Goal: Task Accomplishment & Management: Complete application form

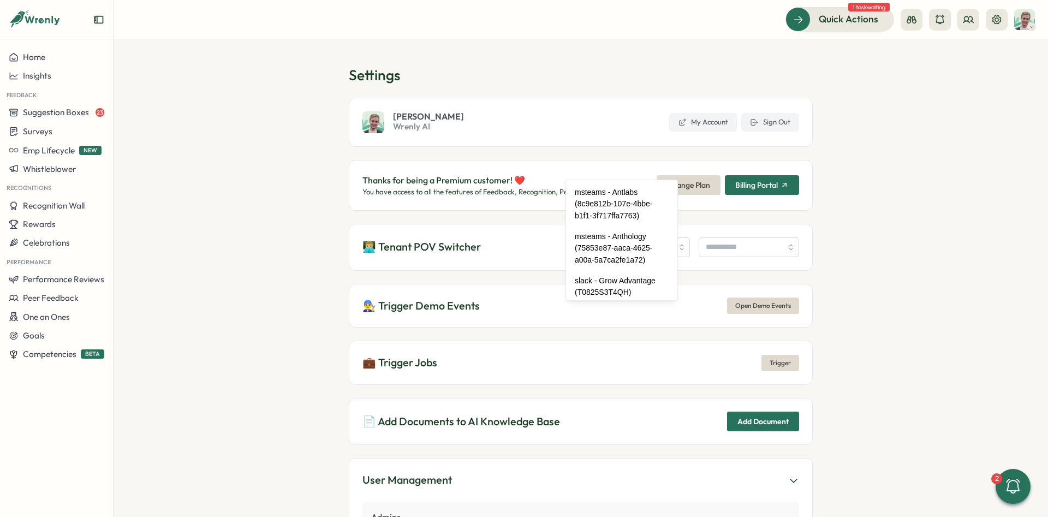
scroll to position [82, 0]
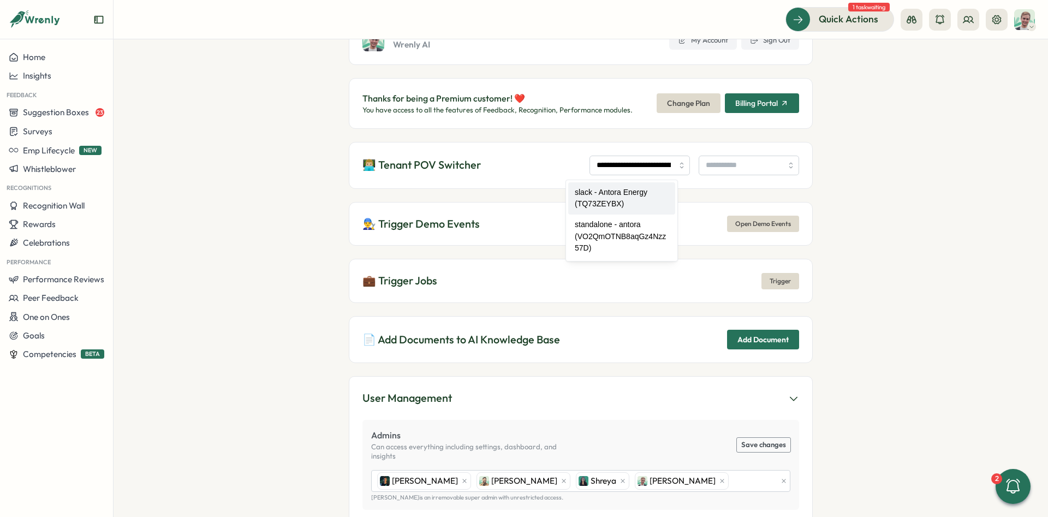
type input "**********"
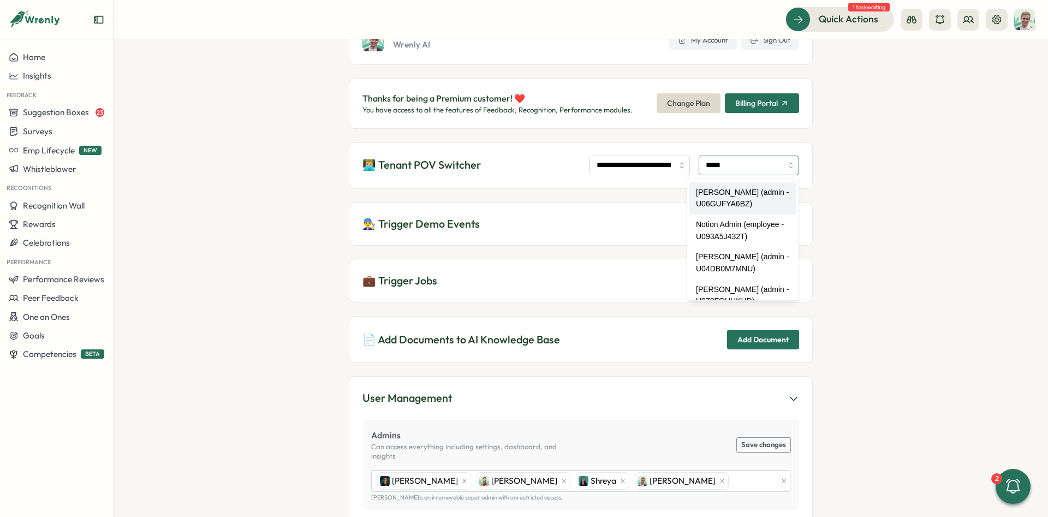
type input "**********"
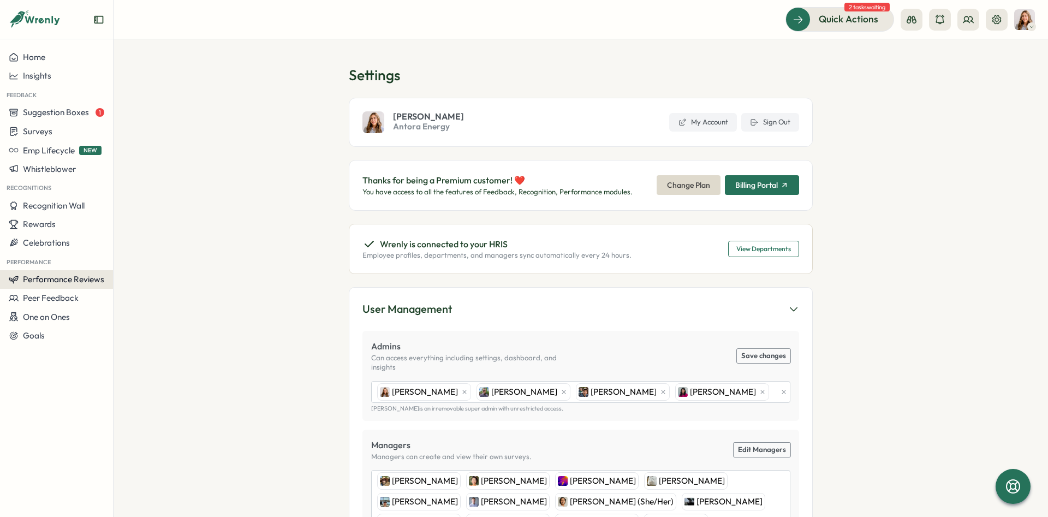
click at [81, 270] on button "Performance Reviews" at bounding box center [56, 279] width 113 height 19
click at [125, 261] on div "Reviews" at bounding box center [158, 259] width 85 height 12
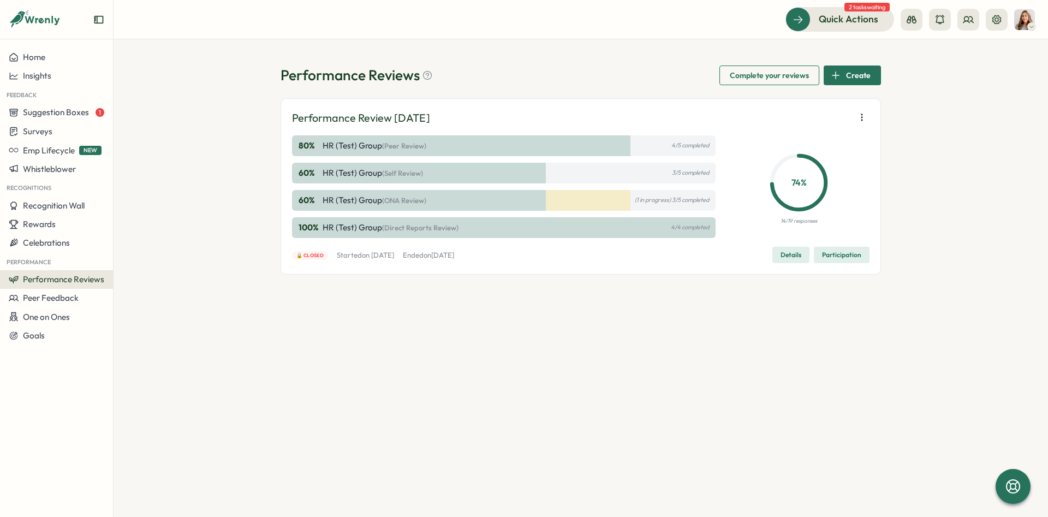
click at [856, 80] on span "Create" at bounding box center [858, 75] width 25 height 19
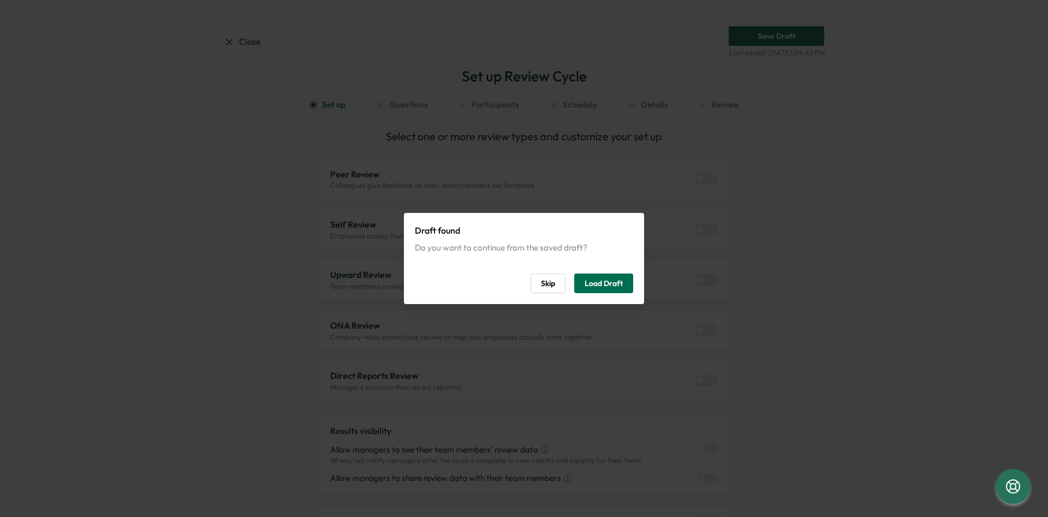
click at [619, 285] on span "Load Draft" at bounding box center [604, 283] width 38 height 19
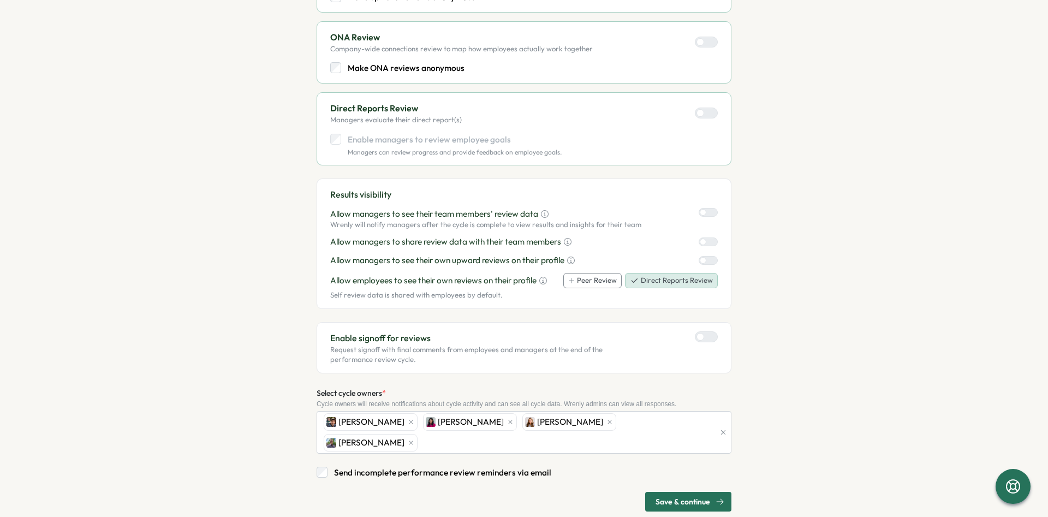
click at [698, 493] on span "Save & continue" at bounding box center [683, 502] width 55 height 19
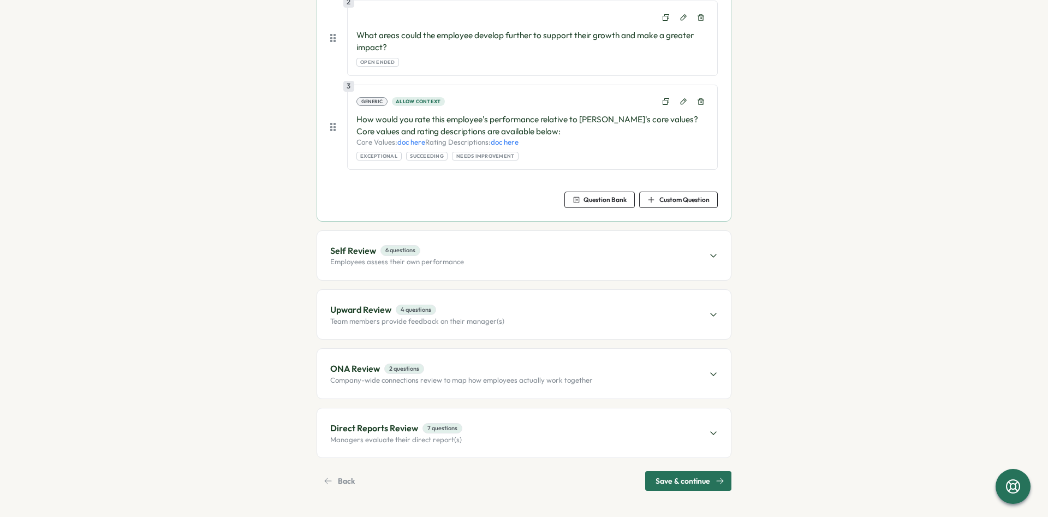
click at [709, 480] on span "Save & continue" at bounding box center [683, 481] width 55 height 19
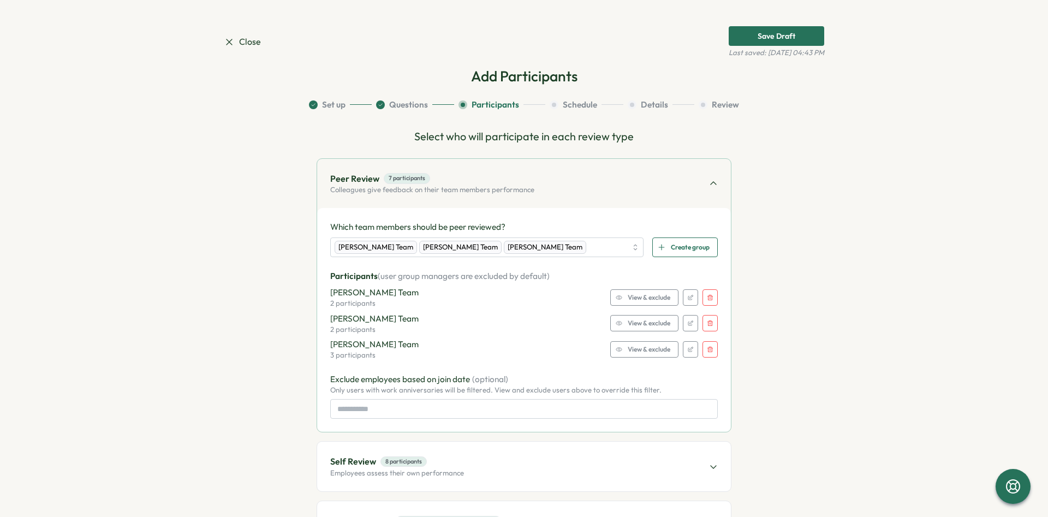
click at [649, 340] on div "Kat Haynes's Team 3 participants View & exclude" at bounding box center [524, 350] width 388 height 22
click at [651, 347] on span "View & exclude" at bounding box center [649, 349] width 43 height 15
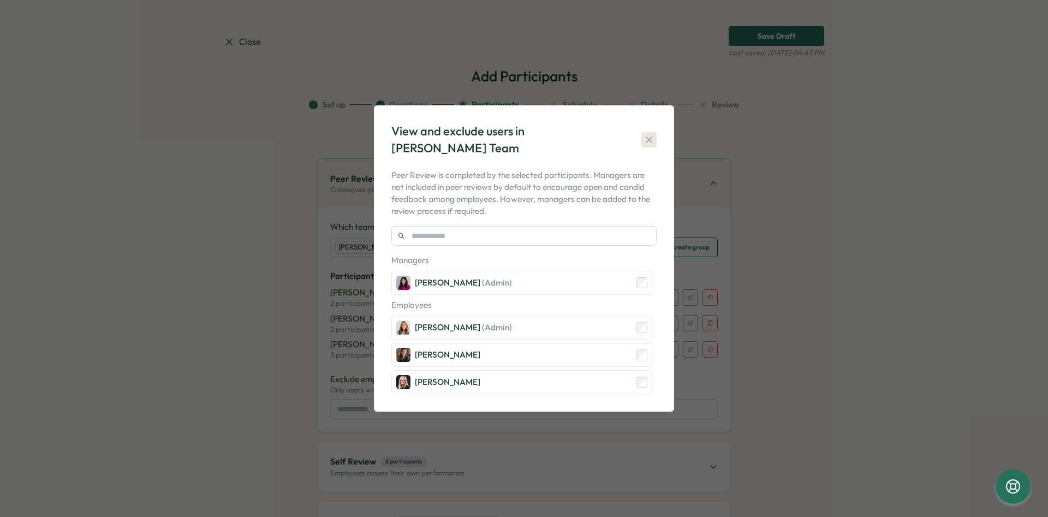
click at [644, 138] on icon "button" at bounding box center [649, 139] width 11 height 11
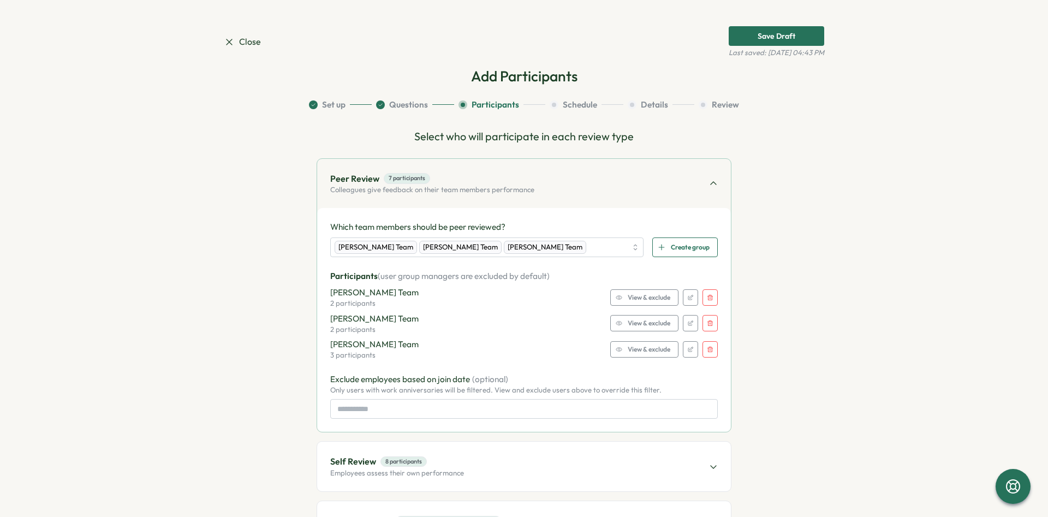
click at [668, 331] on button "View & exclude" at bounding box center [645, 323] width 68 height 16
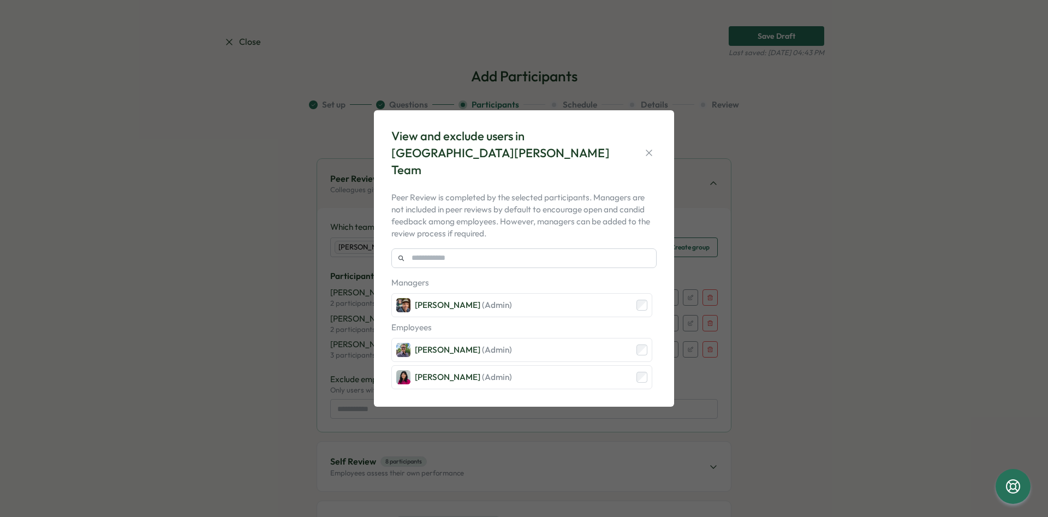
click at [655, 144] on div "View and exclude users in [GEOGRAPHIC_DATA][PERSON_NAME] Team" at bounding box center [524, 153] width 265 height 50
click at [635, 150] on div "View and exclude users in [GEOGRAPHIC_DATA][PERSON_NAME] Team" at bounding box center [524, 153] width 265 height 50
click at [646, 147] on button "button" at bounding box center [649, 152] width 15 height 15
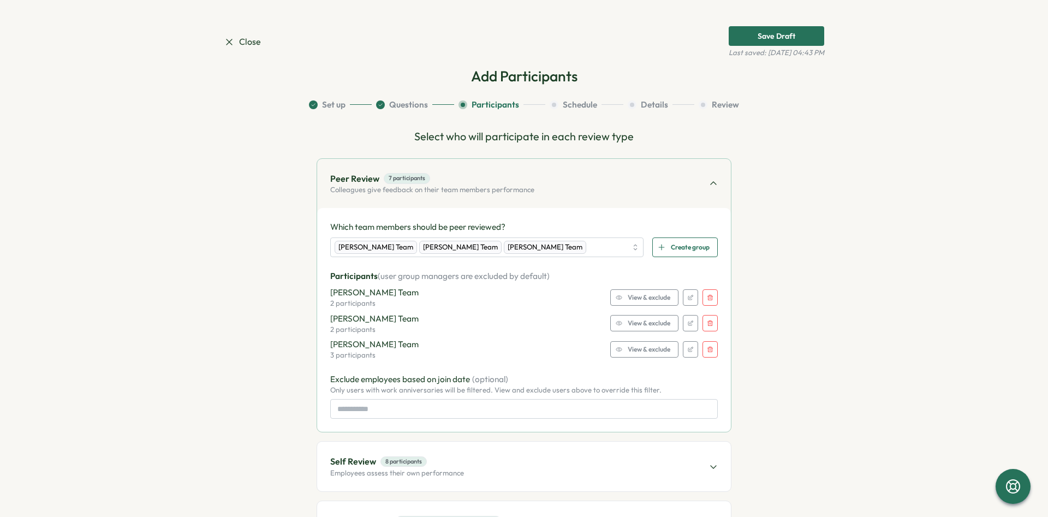
click at [642, 300] on span "View & exclude" at bounding box center [649, 297] width 43 height 15
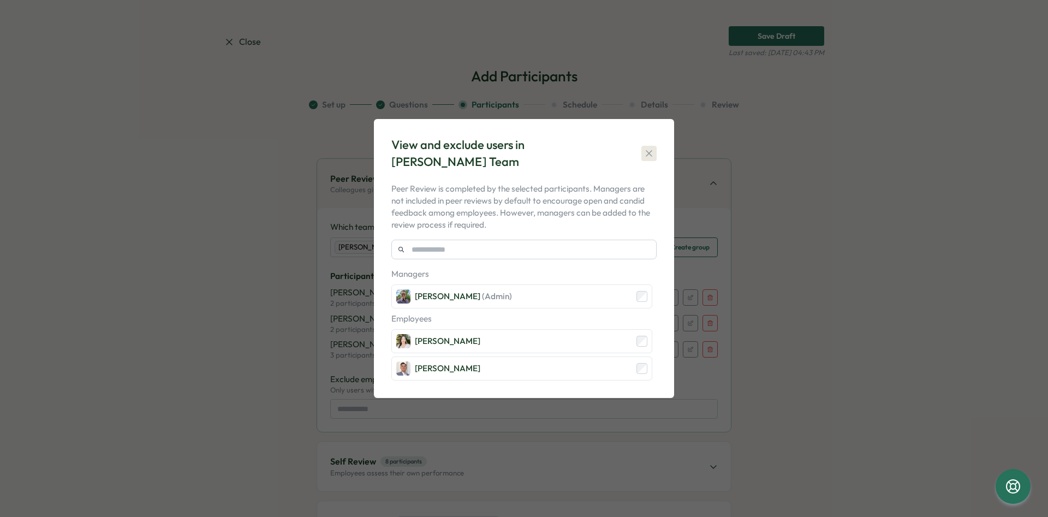
click at [653, 152] on icon "button" at bounding box center [649, 153] width 11 height 11
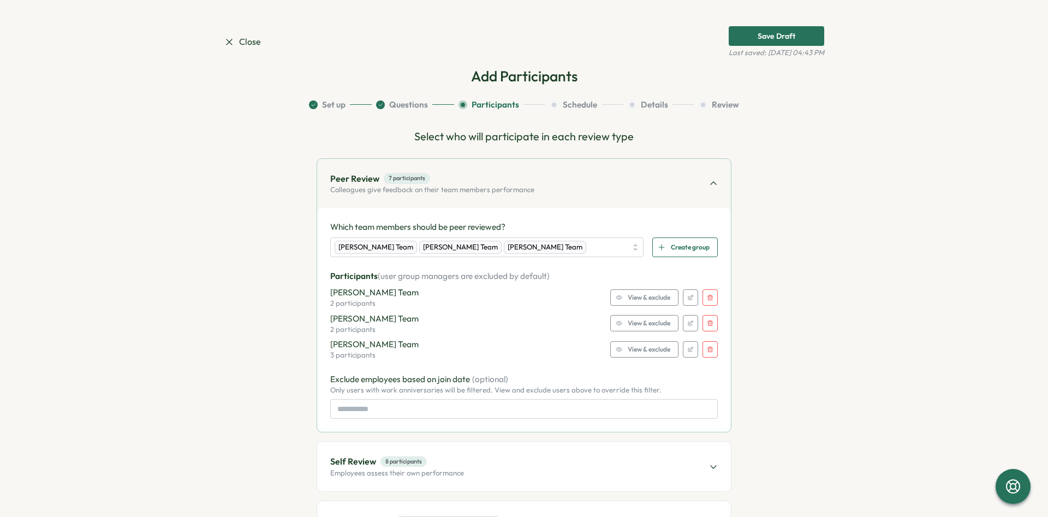
click at [654, 299] on span "View & exclude" at bounding box center [649, 297] width 43 height 15
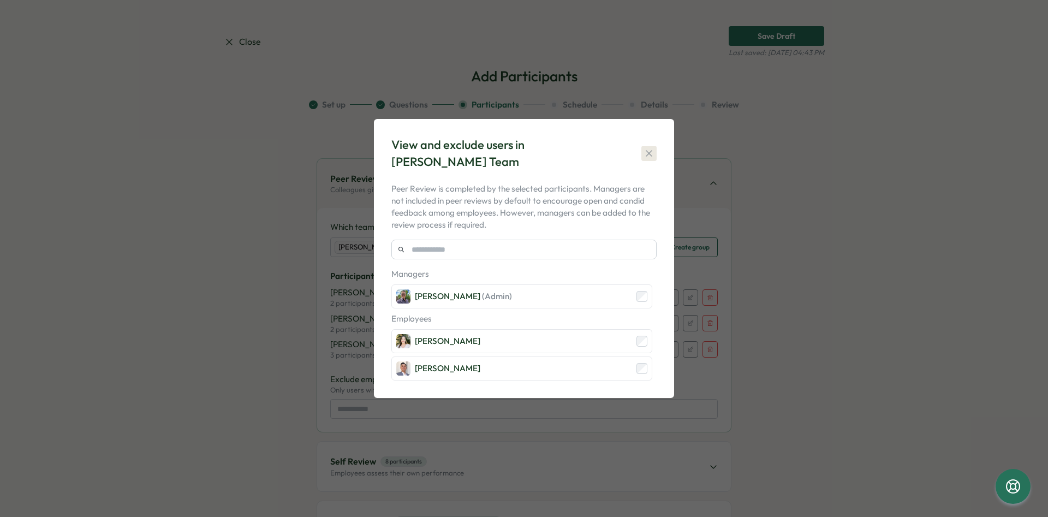
click at [650, 147] on button "button" at bounding box center [649, 153] width 15 height 15
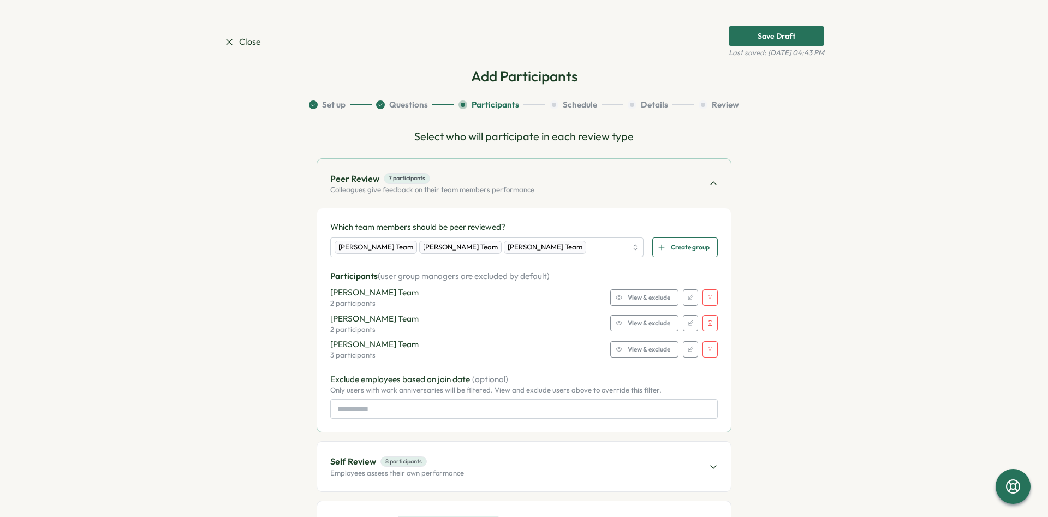
click at [234, 47] on icon at bounding box center [229, 42] width 11 height 11
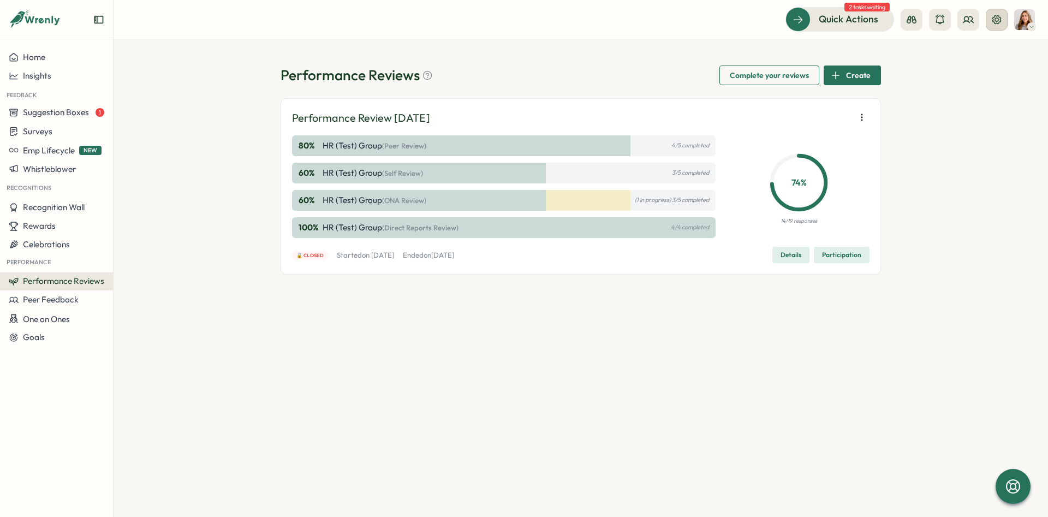
click at [988, 21] on button at bounding box center [997, 20] width 22 height 22
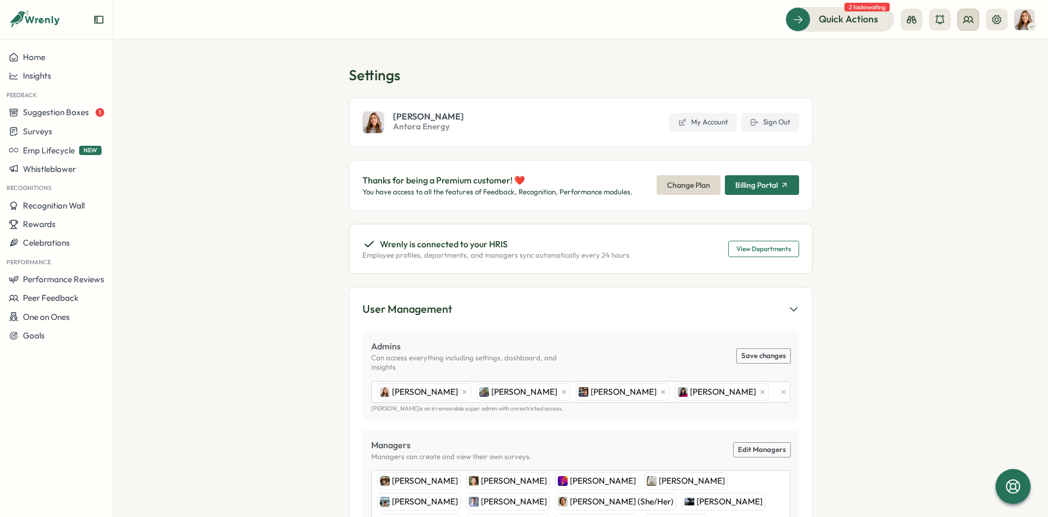
click at [975, 21] on button at bounding box center [969, 20] width 22 height 22
click at [976, 40] on div "Org Members User Groups User Activities" at bounding box center [968, 75] width 100 height 76
click at [977, 46] on div "Org Members" at bounding box center [969, 54] width 82 height 21
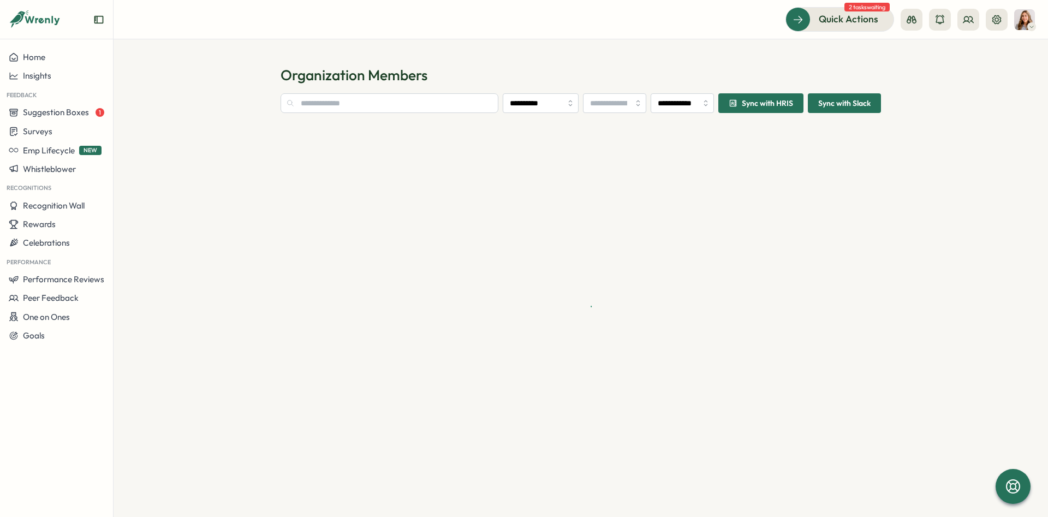
type input "**********"
drag, startPoint x: 426, startPoint y: 115, endPoint x: 422, endPoint y: 103, distance: 12.3
click at [426, 114] on section "**********" at bounding box center [581, 292] width 601 height 398
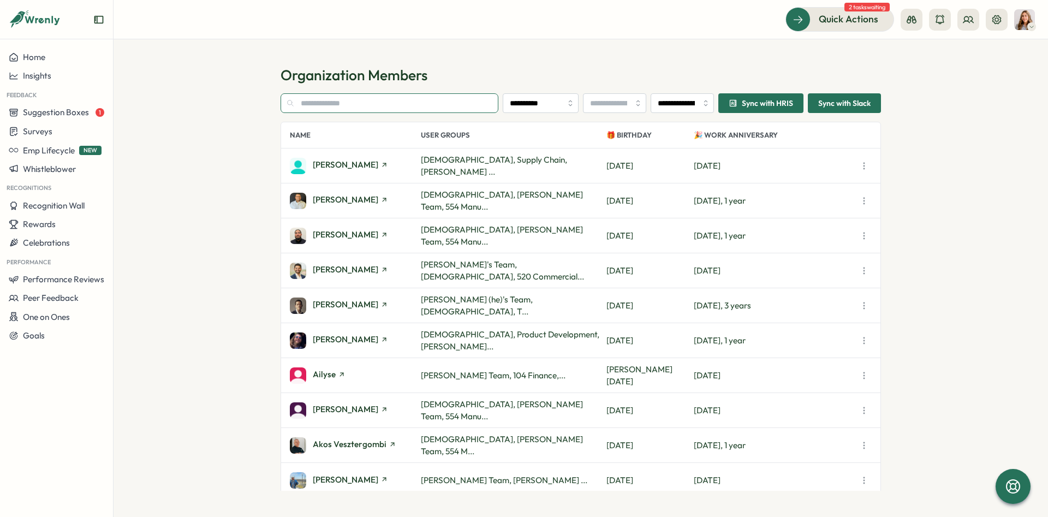
click at [421, 102] on input "text" at bounding box center [390, 103] width 218 height 20
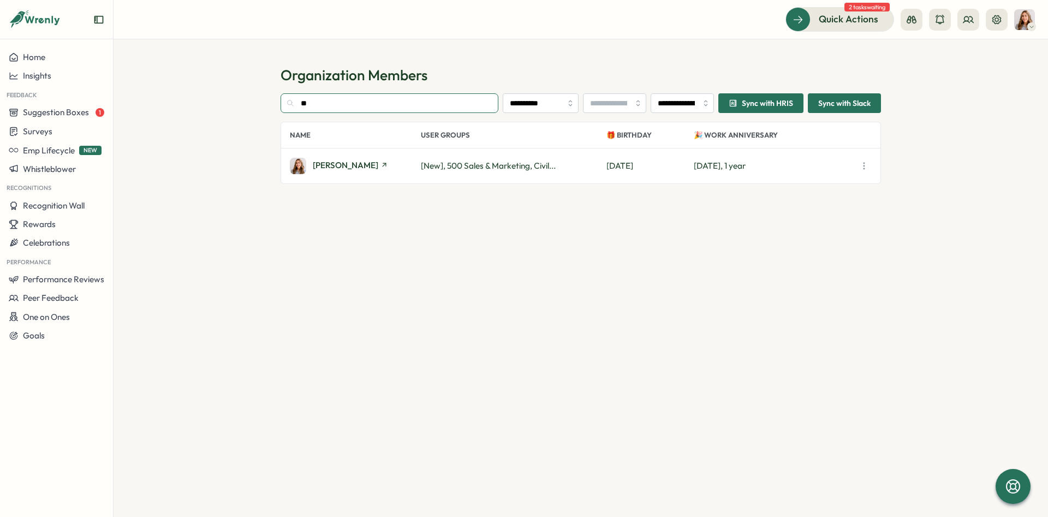
type input "***"
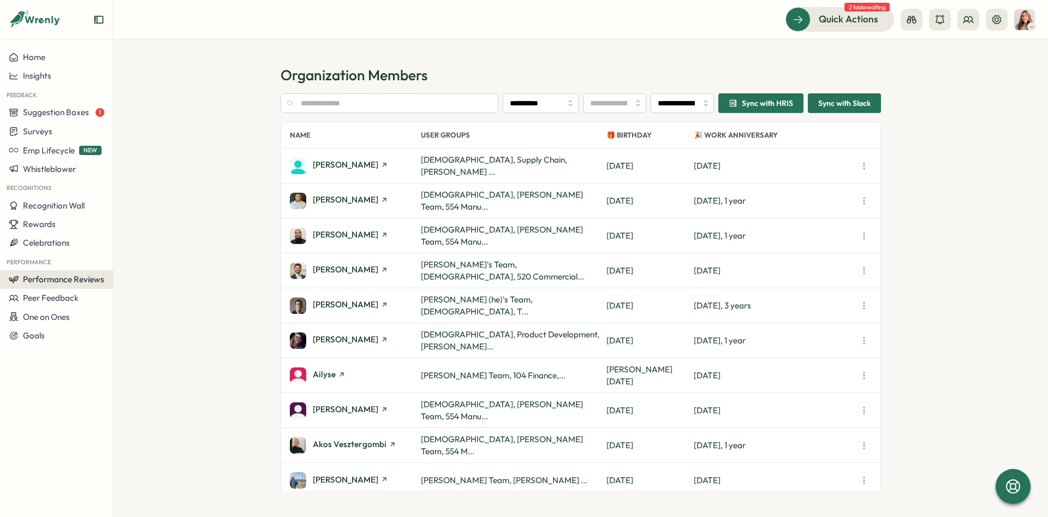
click at [86, 286] on button "Performance Reviews" at bounding box center [56, 279] width 113 height 19
click at [140, 252] on div "Reviews" at bounding box center [157, 258] width 93 height 21
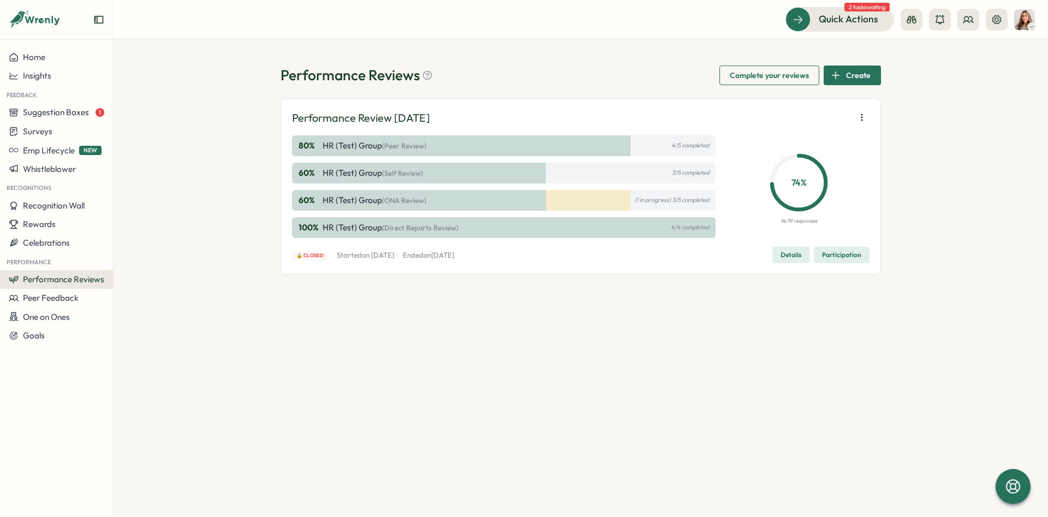
click at [855, 86] on div "Performance Reviews Complete your reviews Create Performance Review April 2025 …" at bounding box center [581, 177] width 601 height 222
click at [858, 78] on span "Create" at bounding box center [858, 75] width 25 height 19
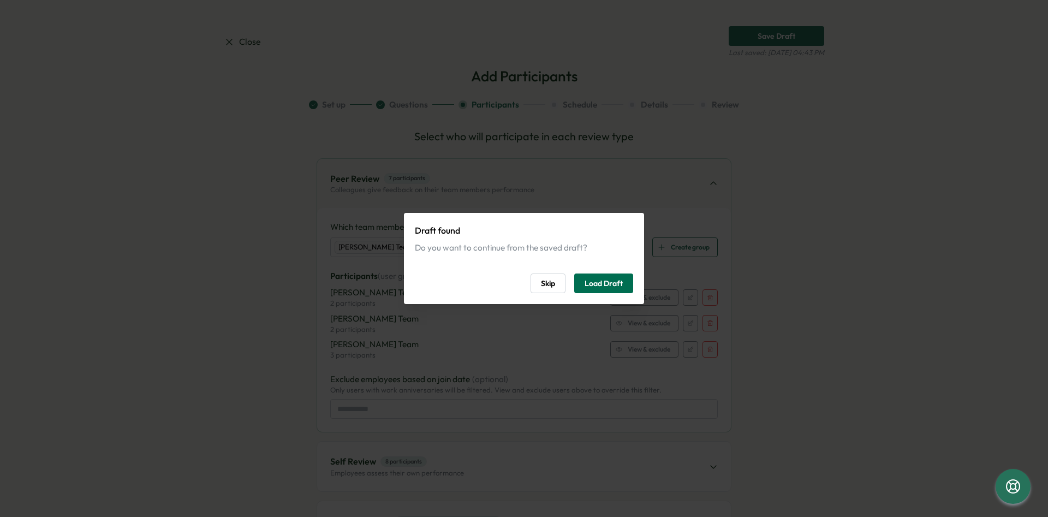
click at [623, 280] on span "Load Draft" at bounding box center [604, 283] width 38 height 19
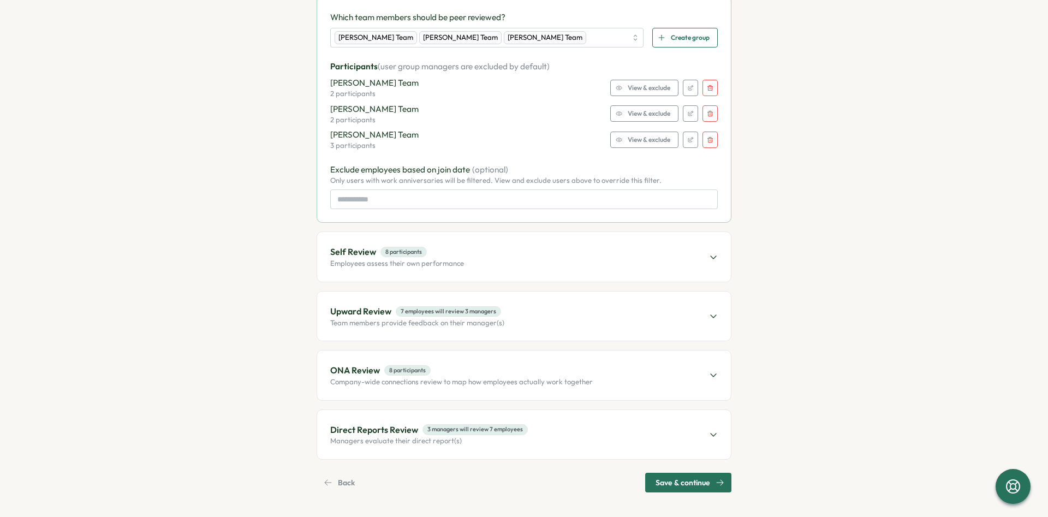
scroll to position [211, 0]
click at [692, 479] on span "Save & continue" at bounding box center [683, 481] width 55 height 19
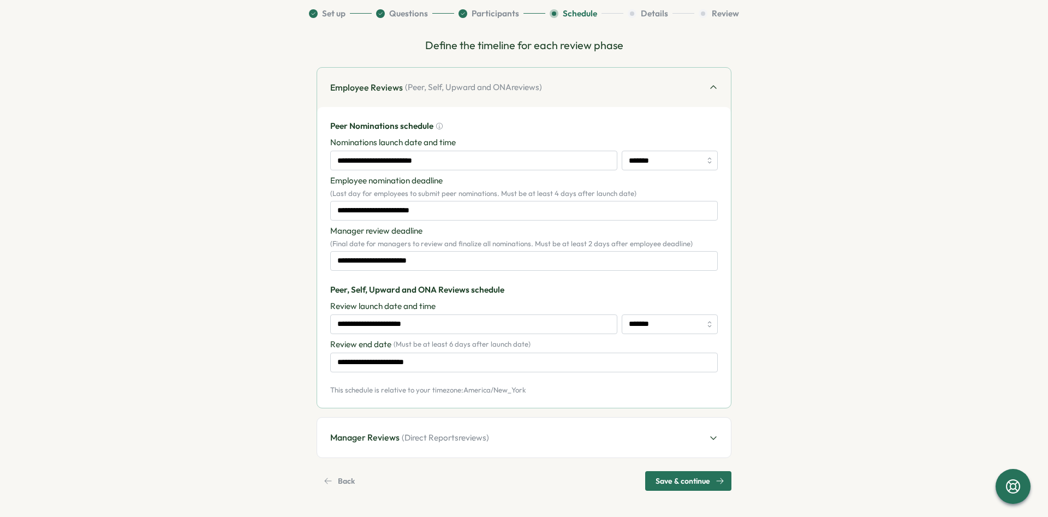
scroll to position [91, 0]
click at [693, 480] on span "Save & continue" at bounding box center [683, 481] width 55 height 19
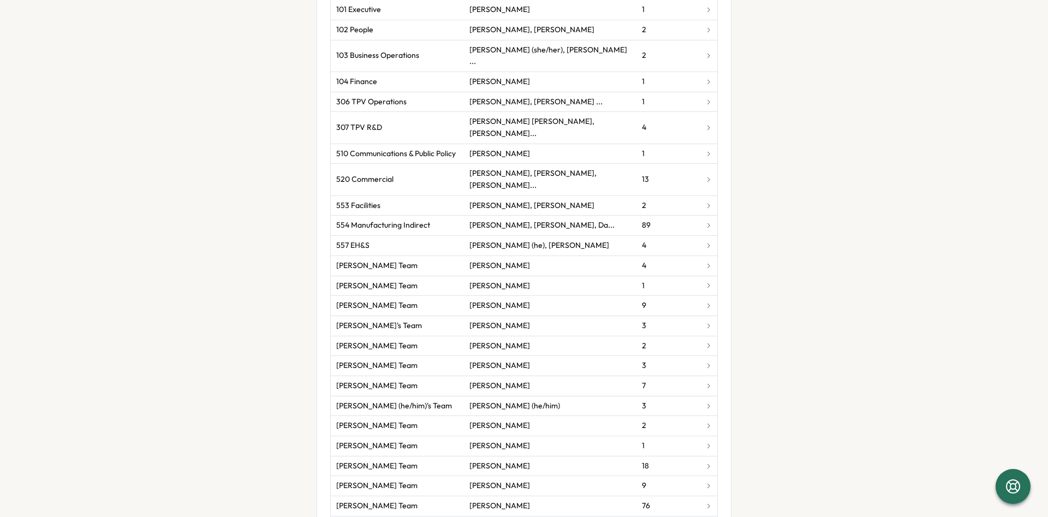
scroll to position [47, 0]
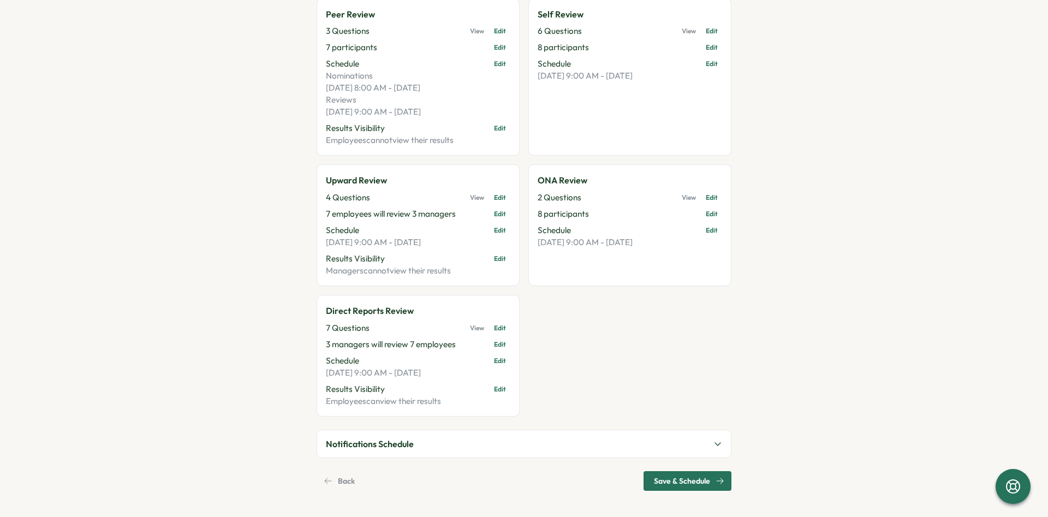
click at [710, 477] on div "Save & Schedule" at bounding box center [689, 481] width 70 height 19
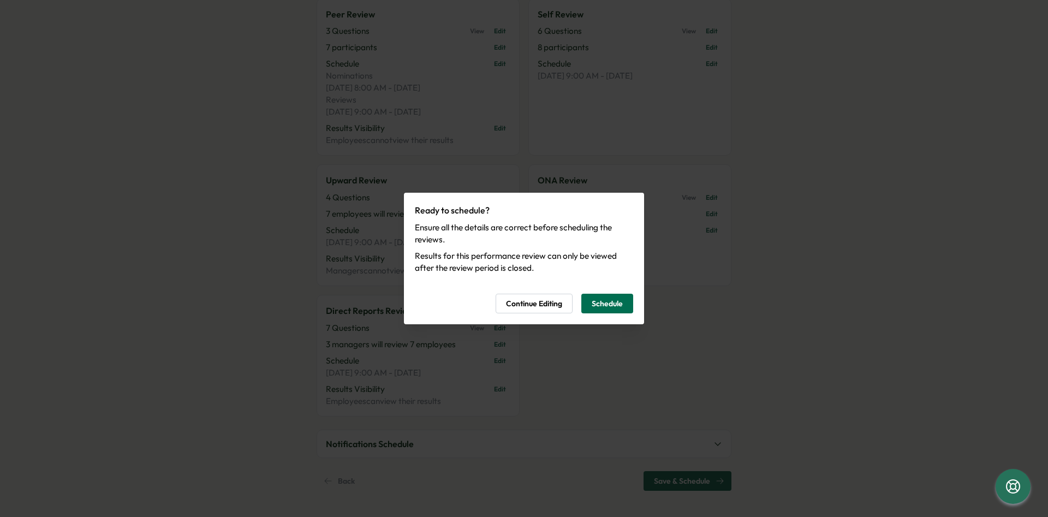
click at [601, 301] on span "Schedule" at bounding box center [607, 303] width 31 height 19
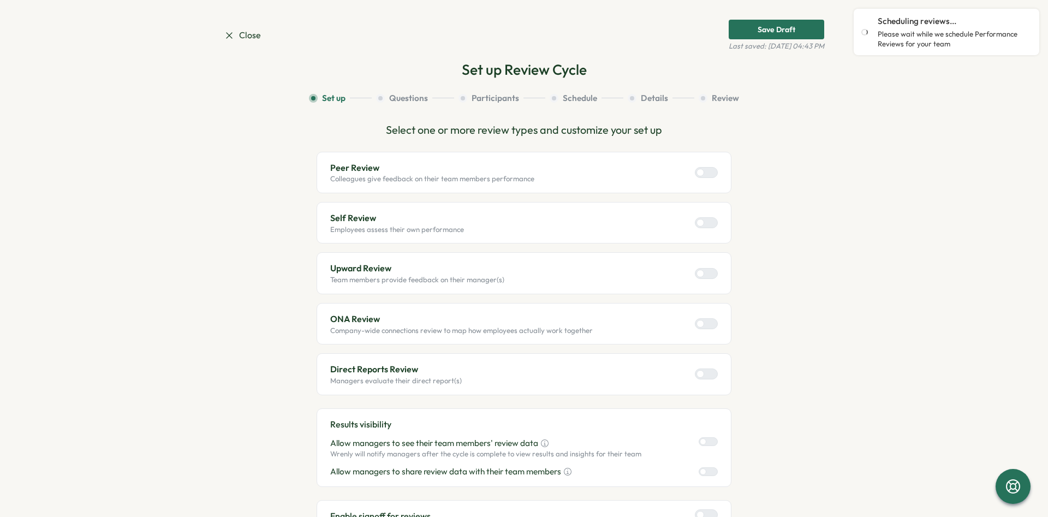
scroll to position [0, 0]
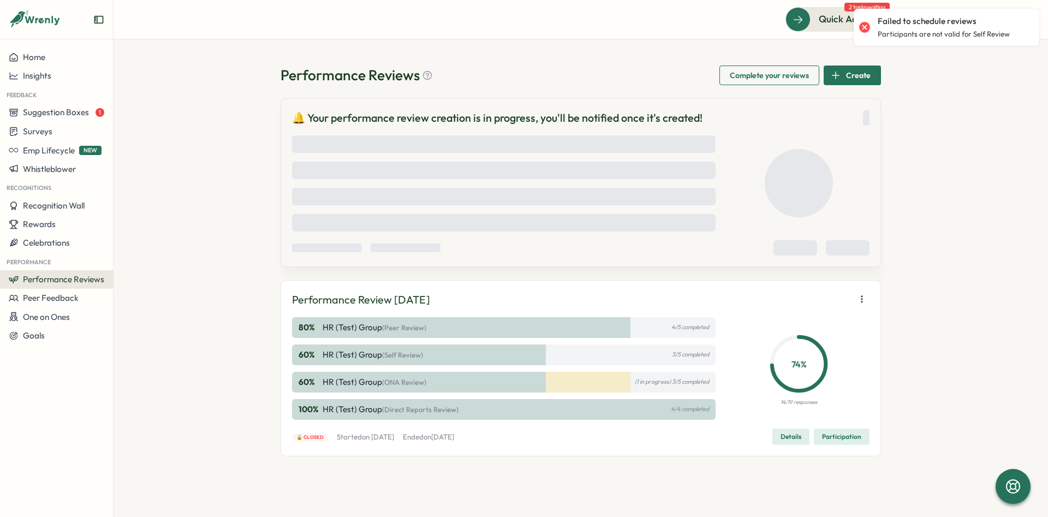
drag, startPoint x: 1027, startPoint y: 32, endPoint x: 896, endPoint y: 35, distance: 130.5
click at [896, 35] on p "Participants are not valid for Self Review" at bounding box center [953, 34] width 151 height 10
click at [891, 33] on p "Participants are not valid for Self Review" at bounding box center [953, 34] width 151 height 10
click at [845, 78] on div "Create" at bounding box center [851, 75] width 40 height 19
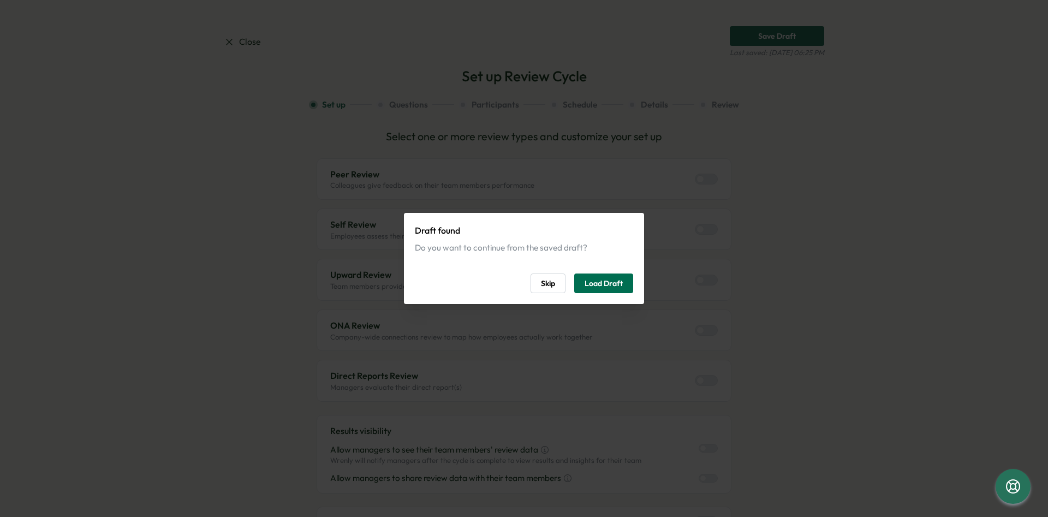
click at [609, 277] on span "Load Draft" at bounding box center [604, 283] width 38 height 19
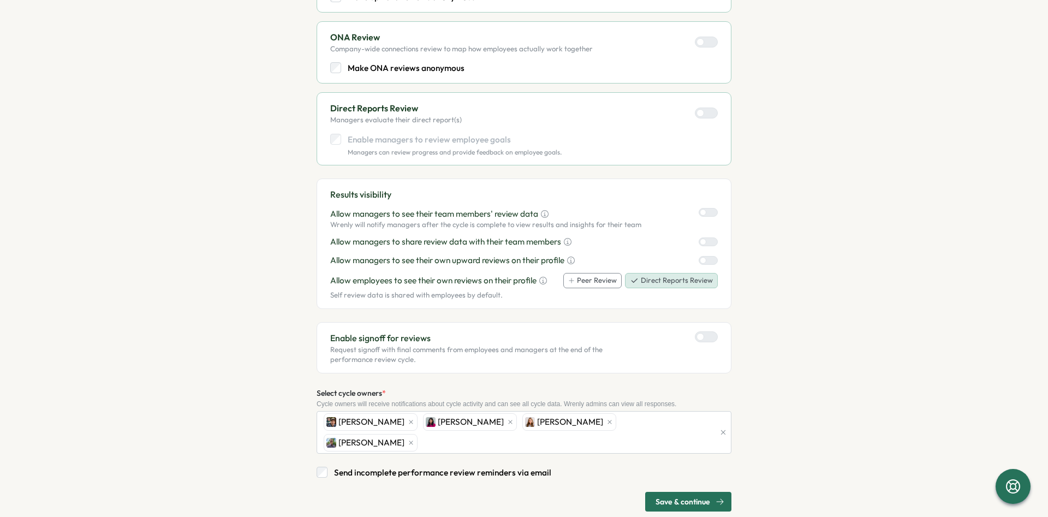
click at [708, 493] on span "Save & continue" at bounding box center [683, 502] width 55 height 19
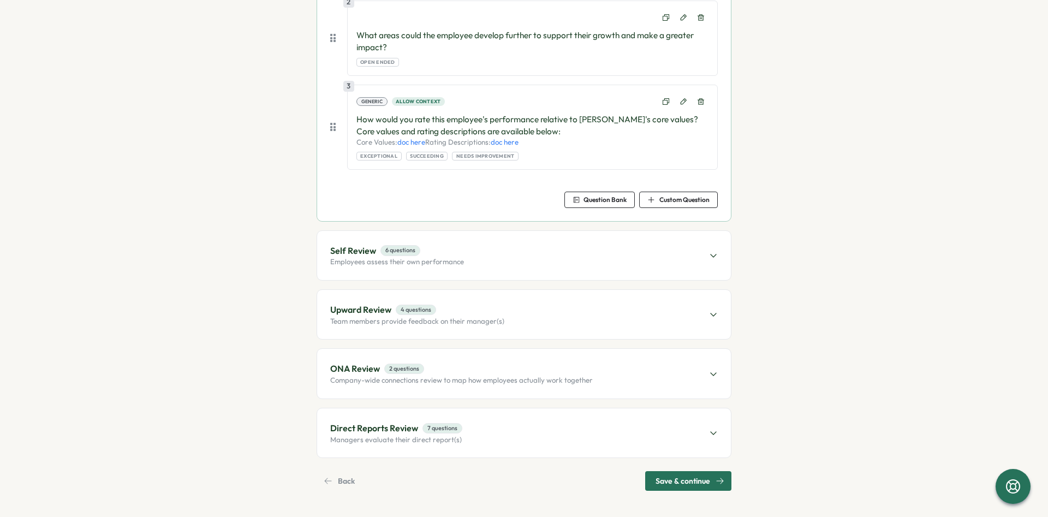
click at [710, 479] on span "Save & continue" at bounding box center [683, 481] width 55 height 19
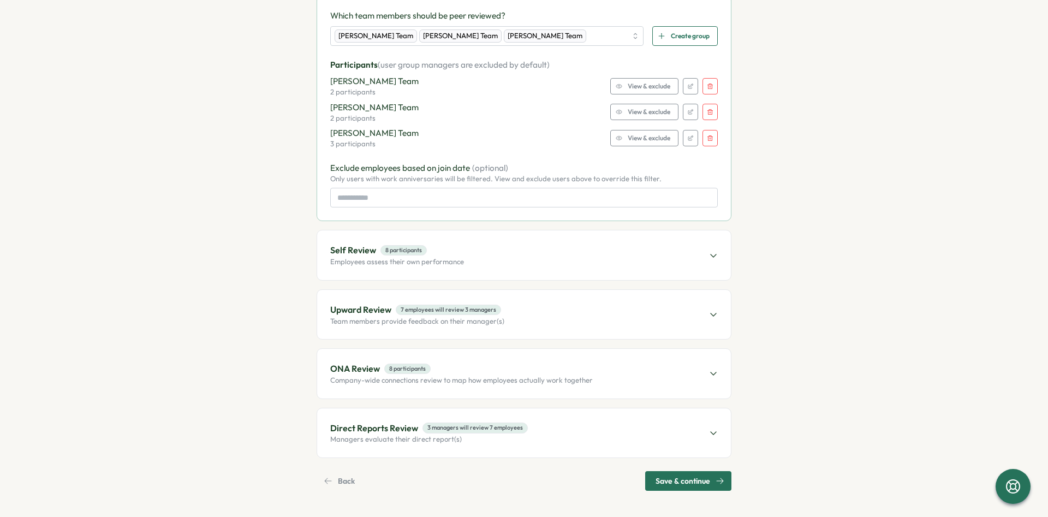
click at [709, 478] on span "Save & continue" at bounding box center [683, 481] width 55 height 19
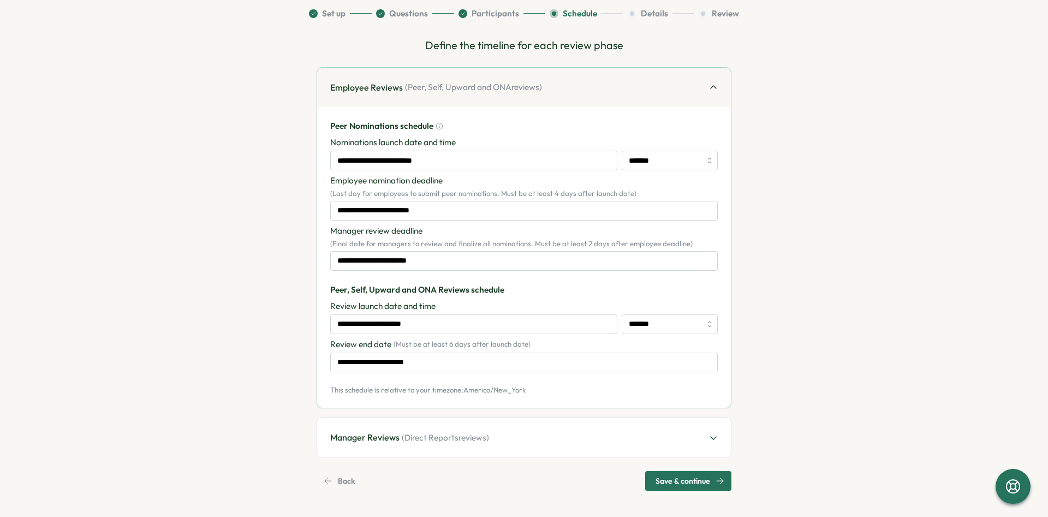
click at [480, 7] on div "**********" at bounding box center [524, 232] width 601 height 515
click at [481, 13] on button "Participants" at bounding box center [502, 14] width 87 height 12
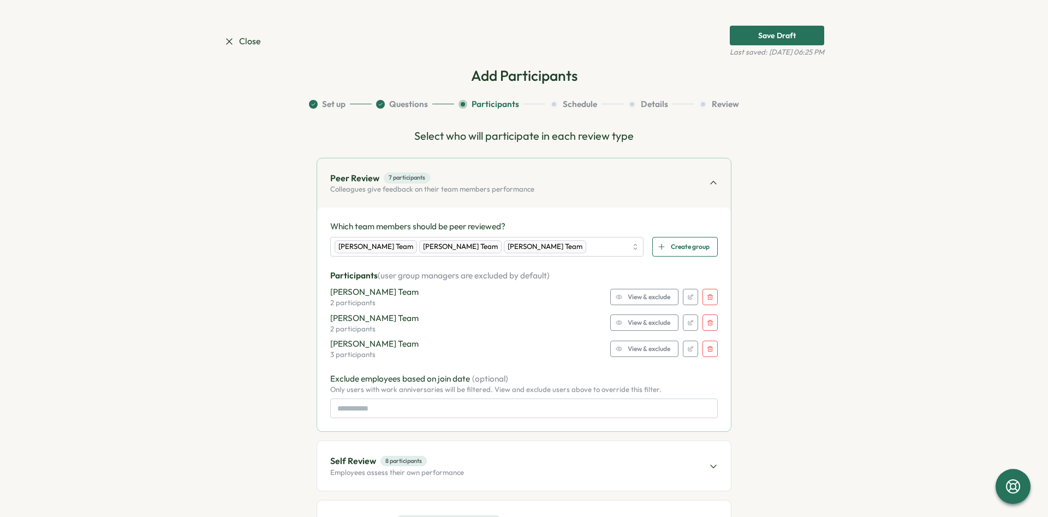
scroll to position [0, 0]
click at [558, 449] on div "Self Review 8 participants Employees assess their own performance" at bounding box center [524, 466] width 414 height 49
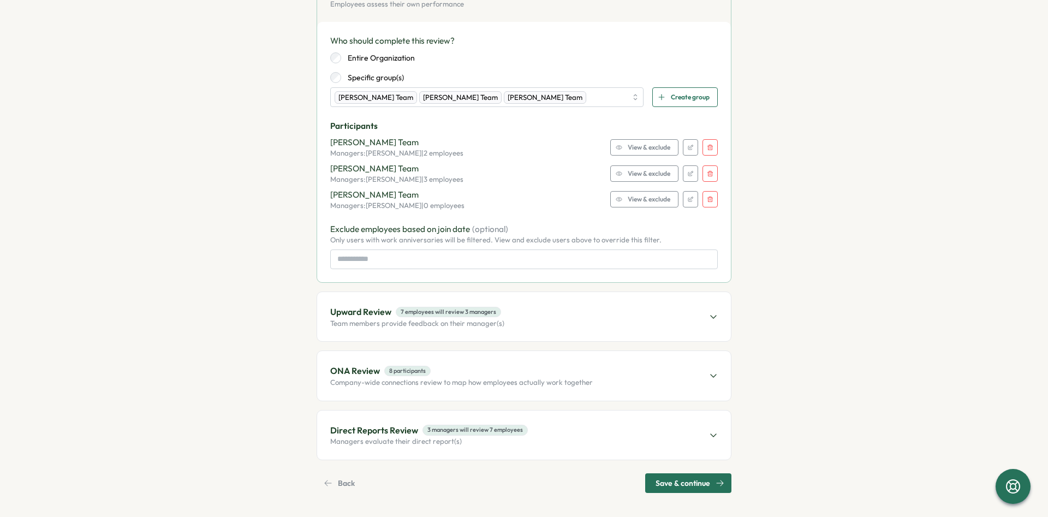
scroll to position [246, 0]
click at [650, 148] on span "View & exclude" at bounding box center [649, 146] width 43 height 15
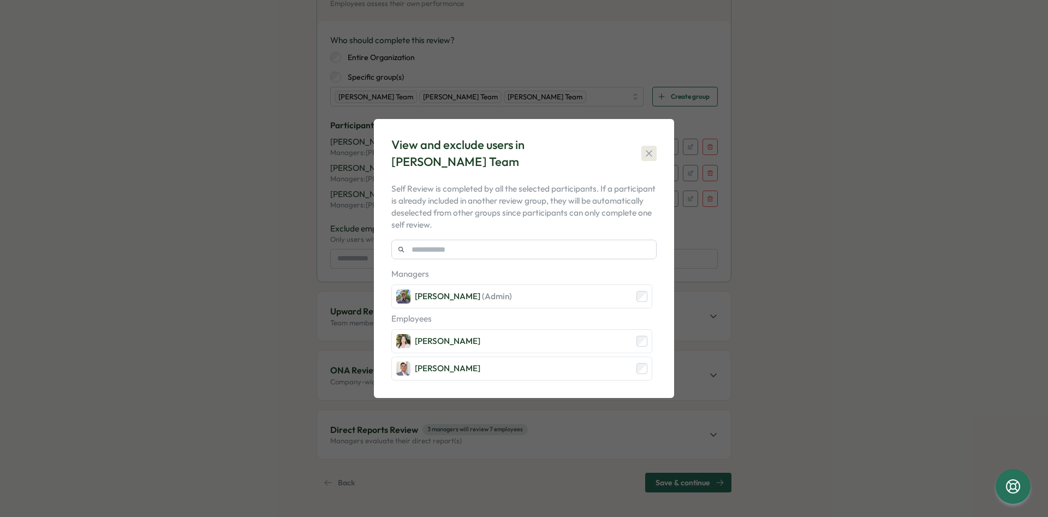
click at [650, 149] on icon "button" at bounding box center [649, 153] width 11 height 11
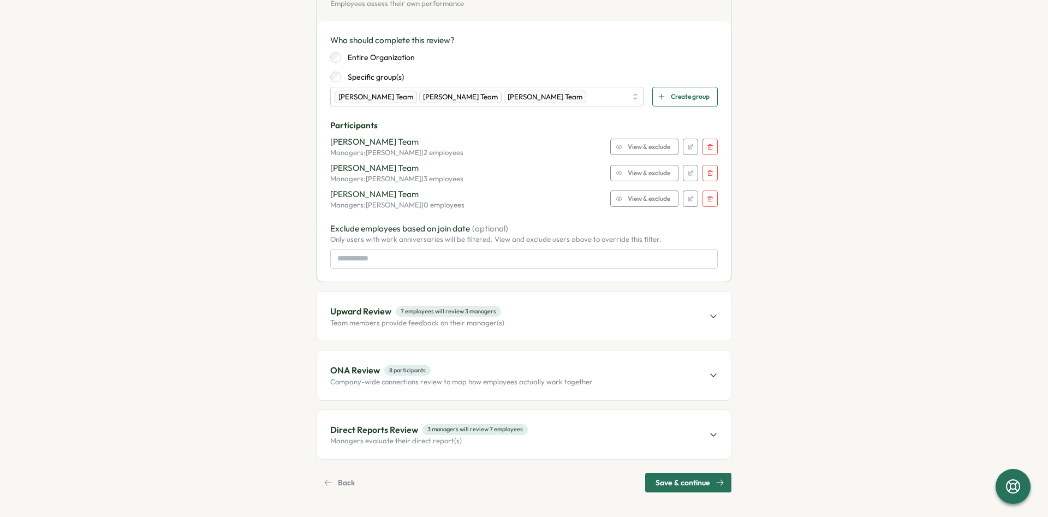
click at [653, 170] on span "View & exclude" at bounding box center [649, 172] width 43 height 15
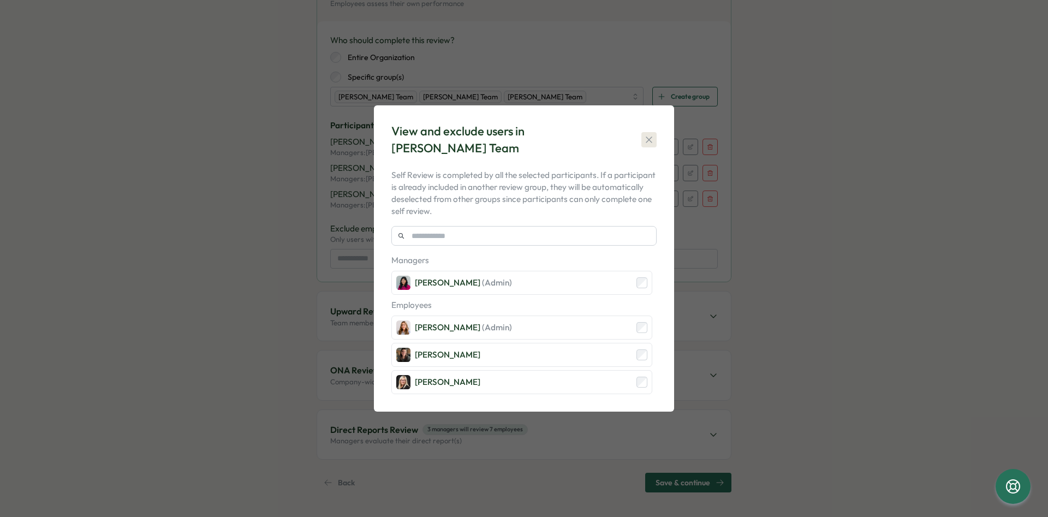
click at [656, 141] on button "button" at bounding box center [649, 139] width 15 height 15
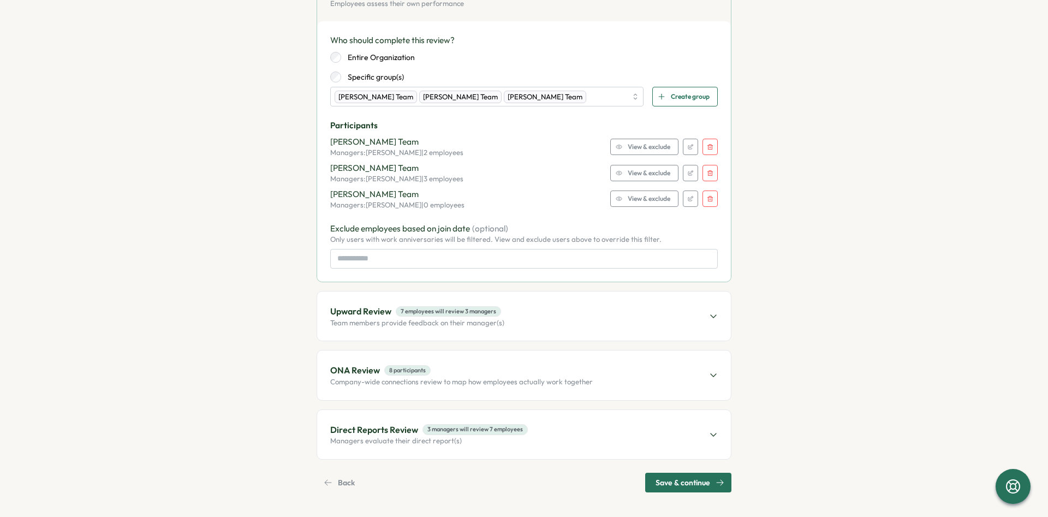
click at [659, 150] on span "View & exclude" at bounding box center [649, 146] width 43 height 15
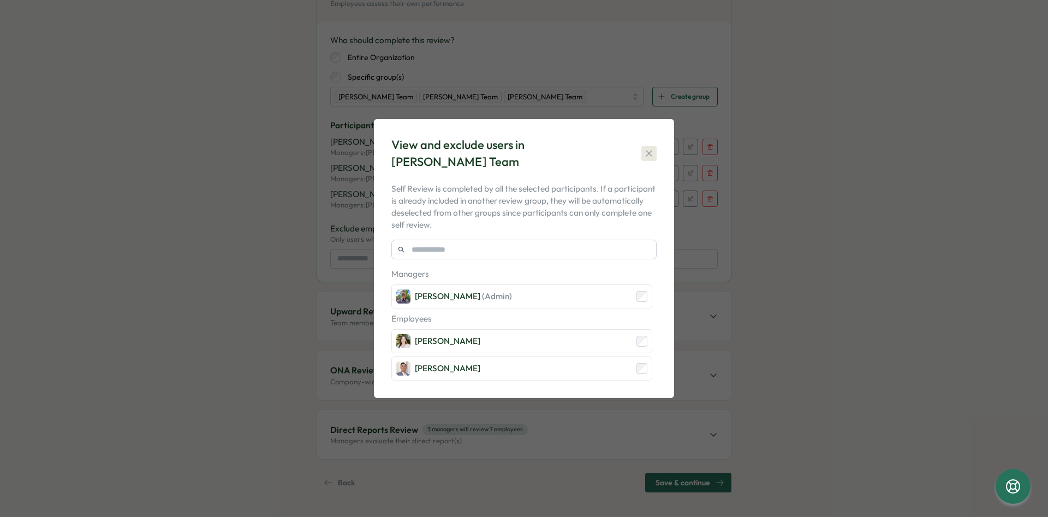
click at [650, 148] on icon "button" at bounding box center [649, 153] width 11 height 11
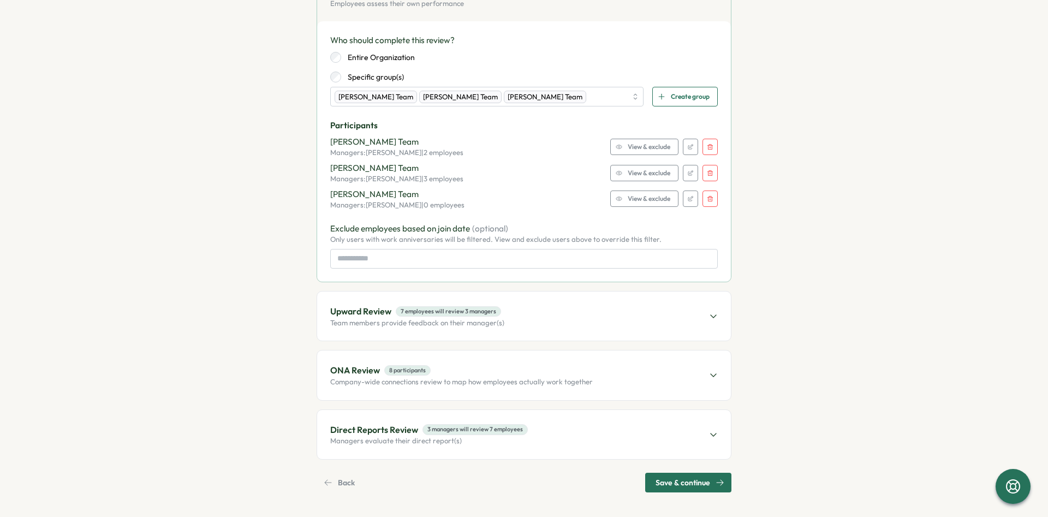
click at [654, 174] on span "View & exclude" at bounding box center [649, 172] width 43 height 15
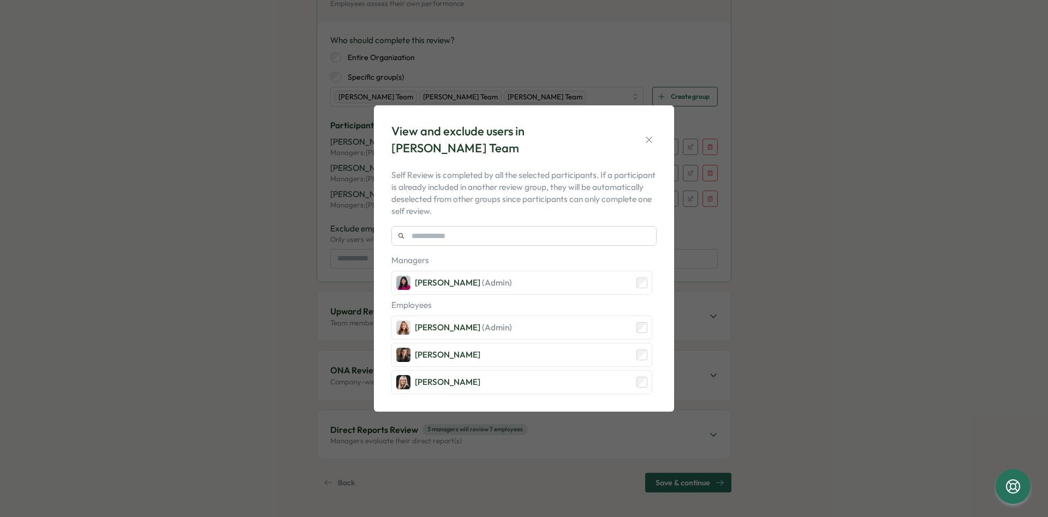
click at [655, 132] on div "View and exclude users in [PERSON_NAME] Team" at bounding box center [524, 140] width 265 height 34
click at [651, 134] on icon "button" at bounding box center [649, 139] width 11 height 11
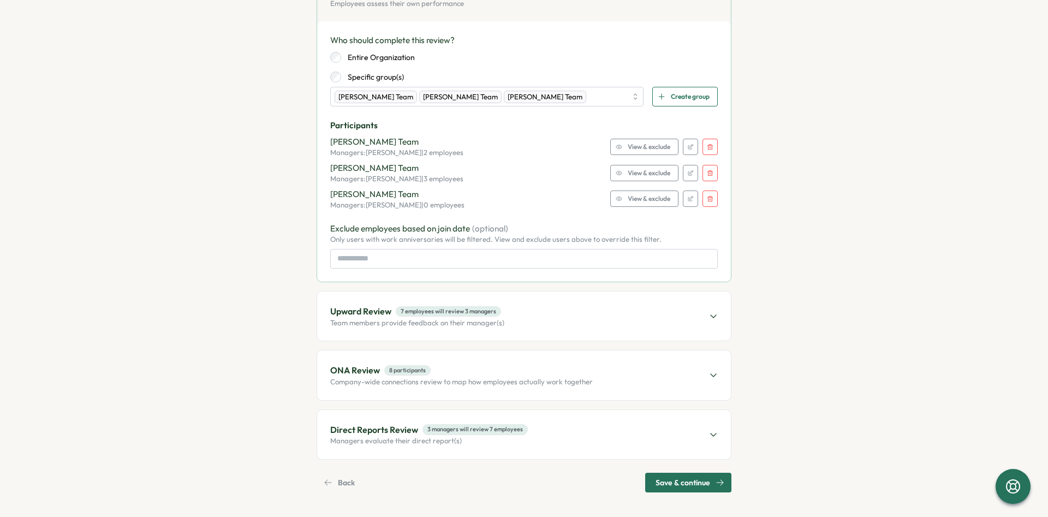
click at [664, 193] on span "View & exclude" at bounding box center [649, 198] width 43 height 15
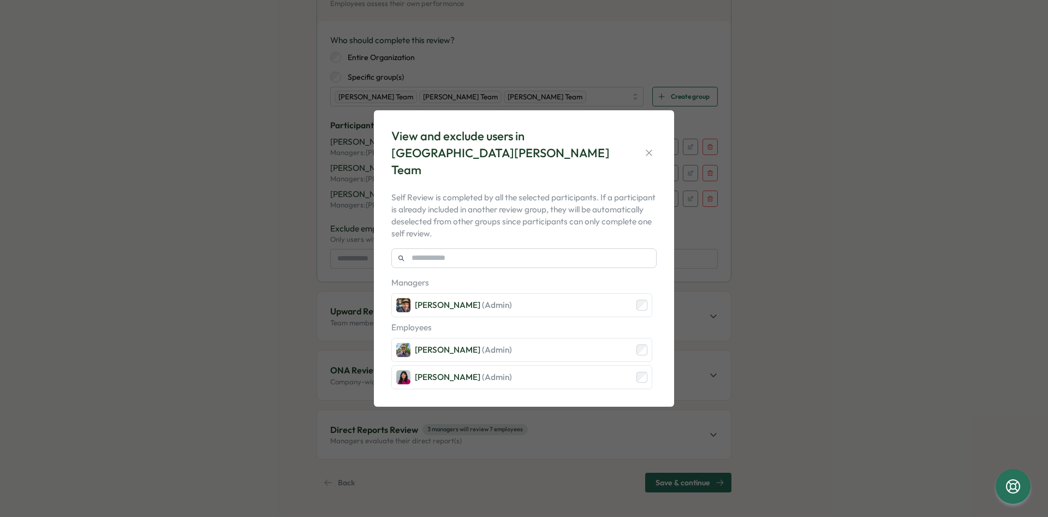
click at [654, 147] on button "button" at bounding box center [649, 152] width 15 height 15
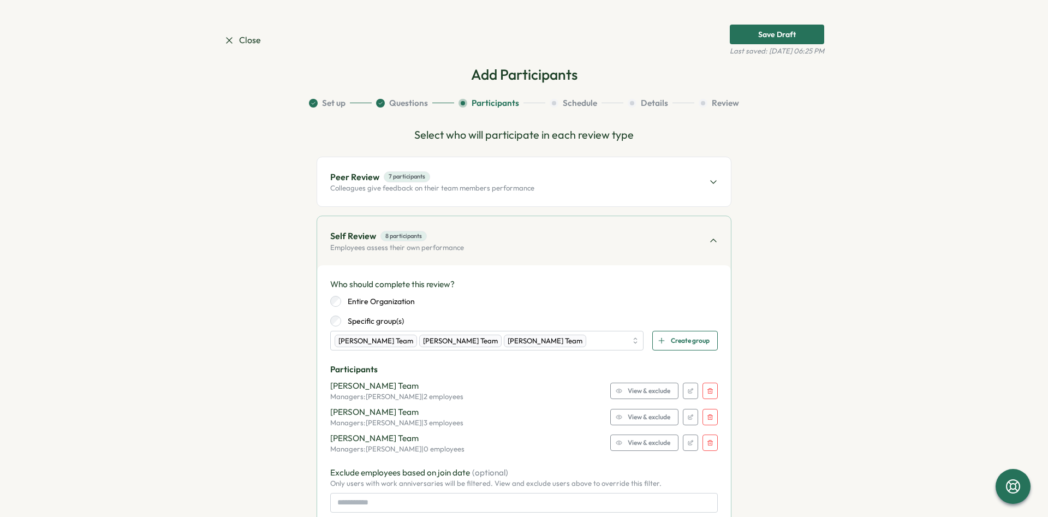
scroll to position [0, 0]
click at [242, 45] on span "Close" at bounding box center [242, 42] width 37 height 14
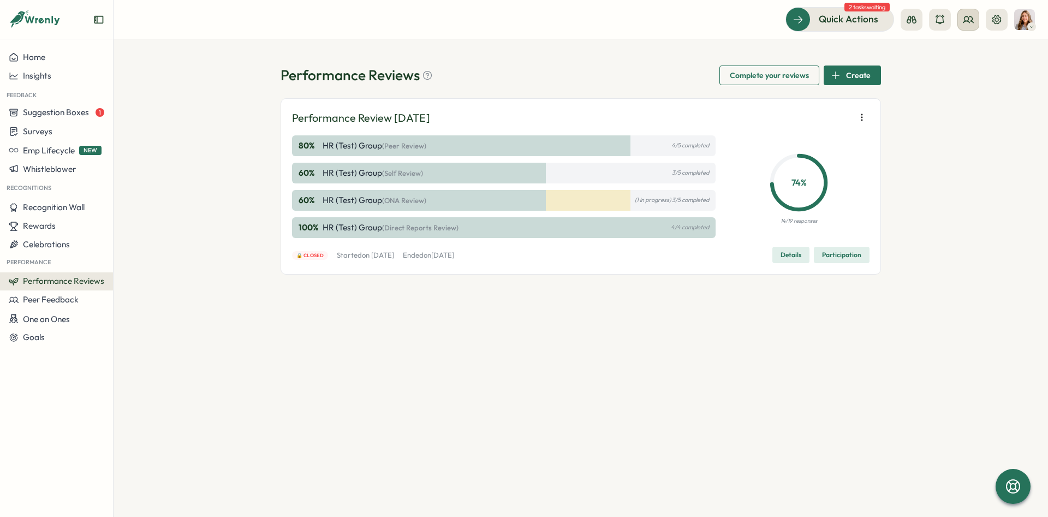
click at [978, 16] on button at bounding box center [969, 20] width 22 height 22
click at [974, 54] on div "Org Members" at bounding box center [968, 54] width 69 height 12
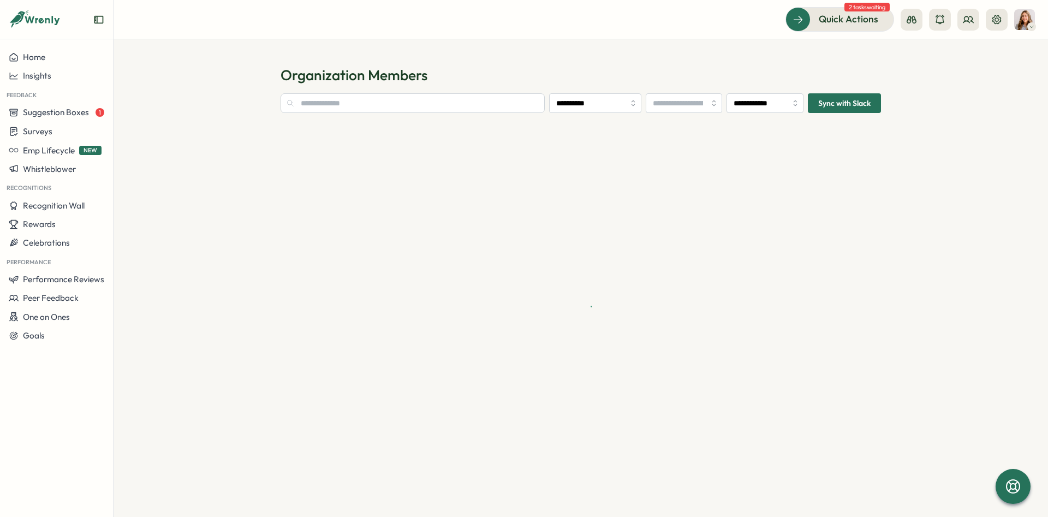
type input "**********"
click at [440, 109] on input "text" at bounding box center [390, 103] width 218 height 20
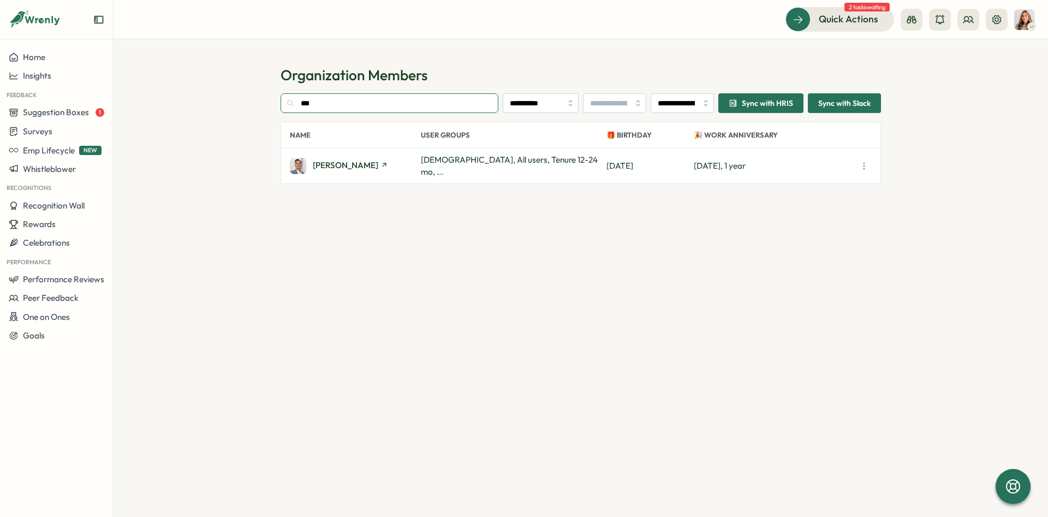
click at [360, 102] on input "***" at bounding box center [390, 103] width 218 height 20
click at [360, 100] on input "***" at bounding box center [390, 103] width 218 height 20
type input "***"
click at [38, 50] on button "Home" at bounding box center [56, 57] width 113 height 19
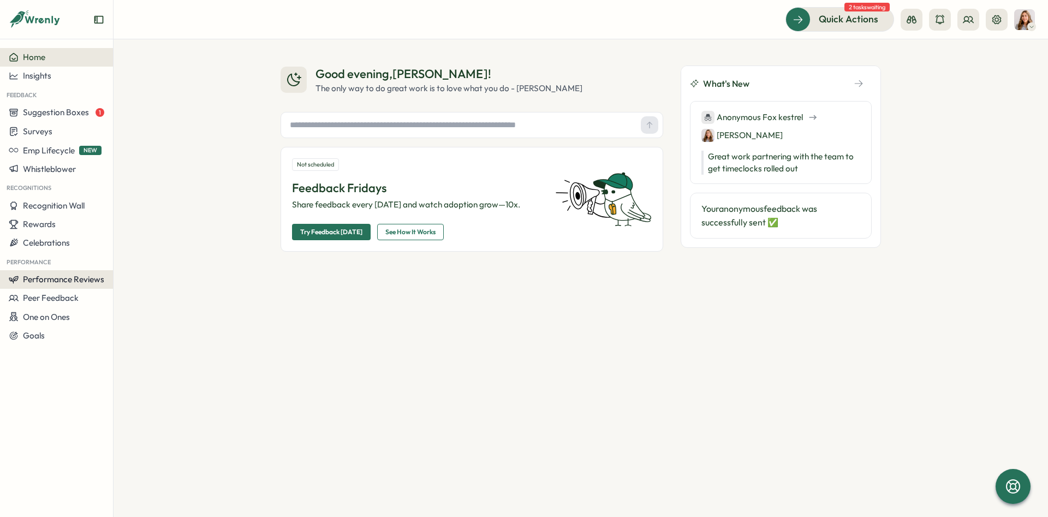
click at [64, 286] on button "Performance Reviews" at bounding box center [56, 279] width 113 height 19
click at [182, 259] on div "Reviews" at bounding box center [158, 259] width 85 height 12
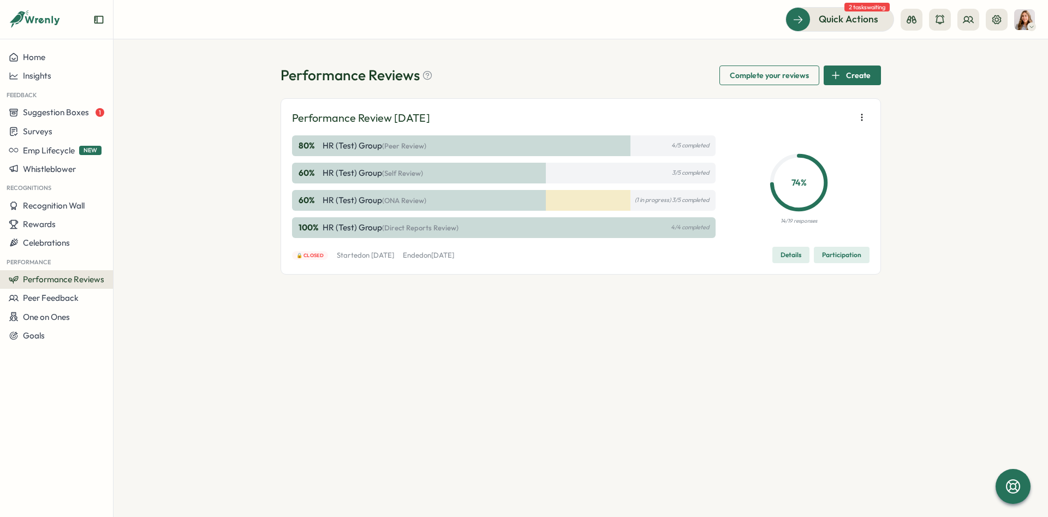
click at [864, 79] on span "Create" at bounding box center [858, 75] width 25 height 19
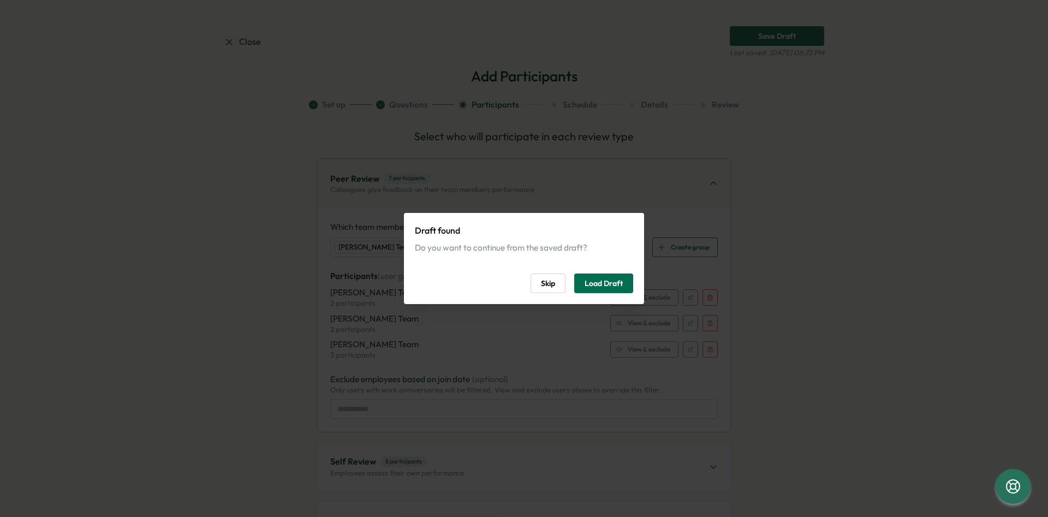
click at [615, 280] on span "Load Draft" at bounding box center [604, 283] width 38 height 19
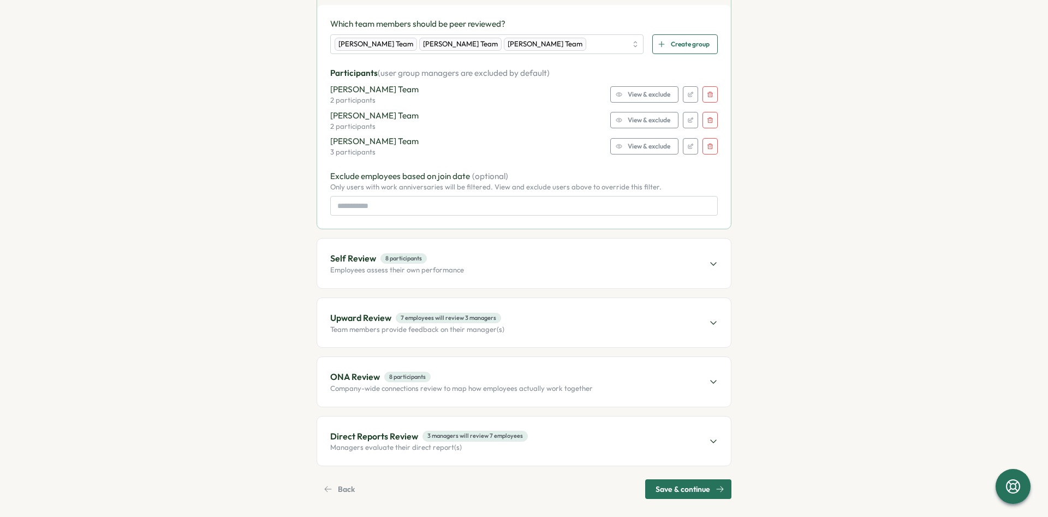
scroll to position [211, 0]
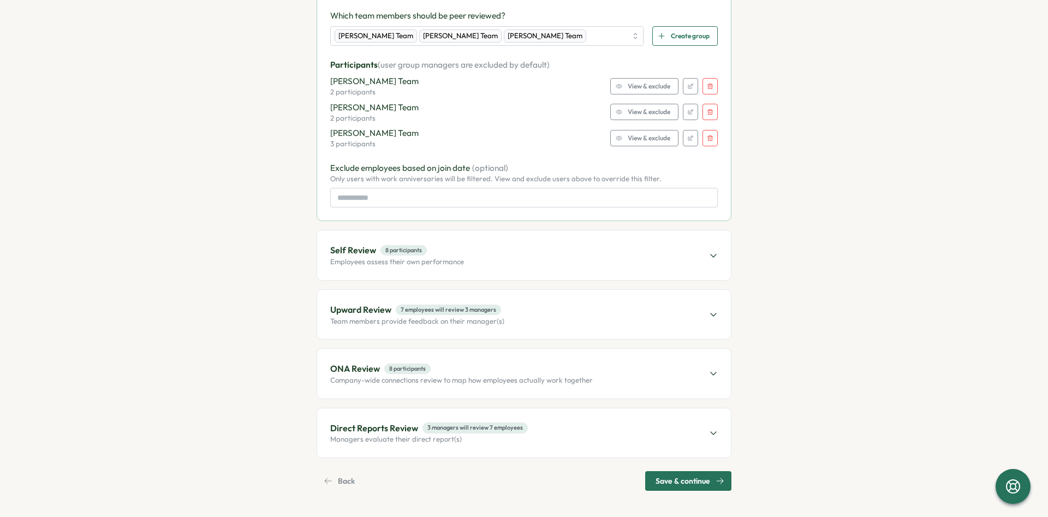
click at [463, 260] on div "Self Review 8 participants Employees assess their own performance" at bounding box center [524, 254] width 414 height 49
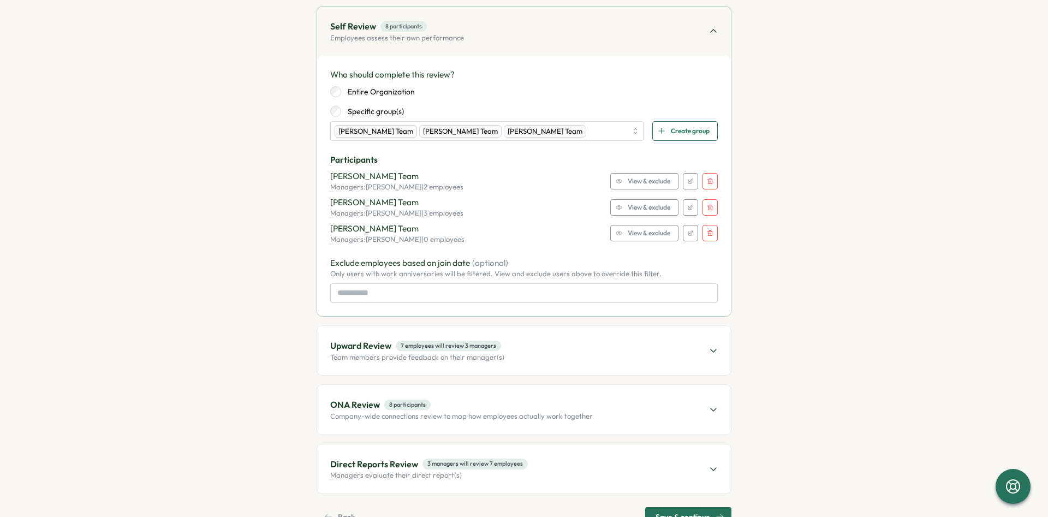
click at [626, 234] on div "View & exclude" at bounding box center [643, 233] width 55 height 15
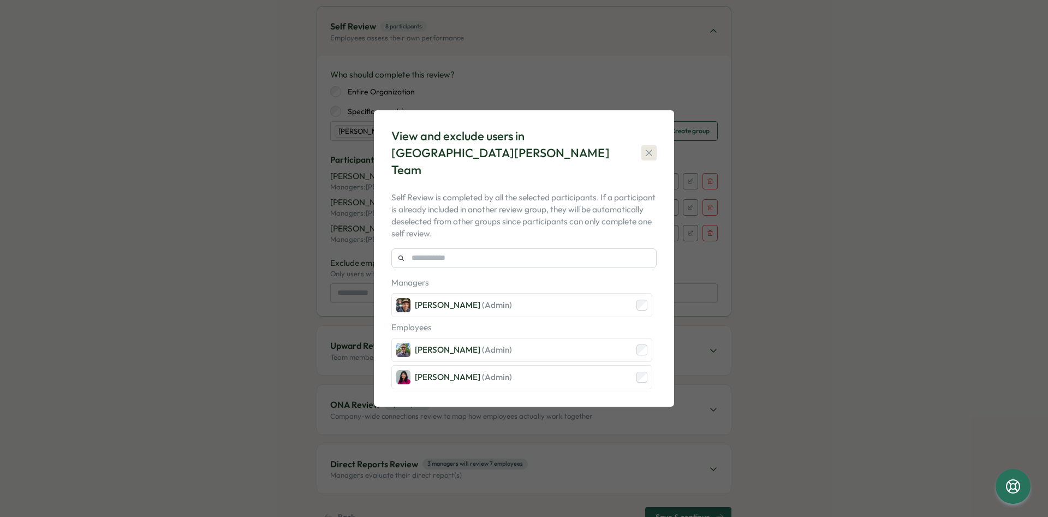
click at [651, 150] on icon "button" at bounding box center [649, 152] width 11 height 11
